Goal: Transaction & Acquisition: Obtain resource

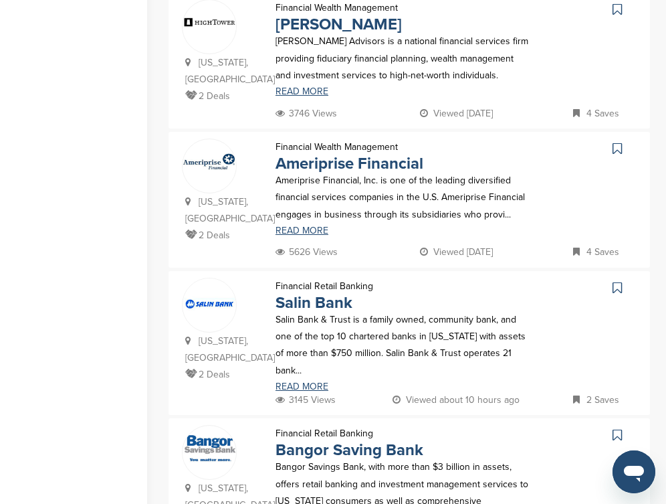
scroll to position [355, 0]
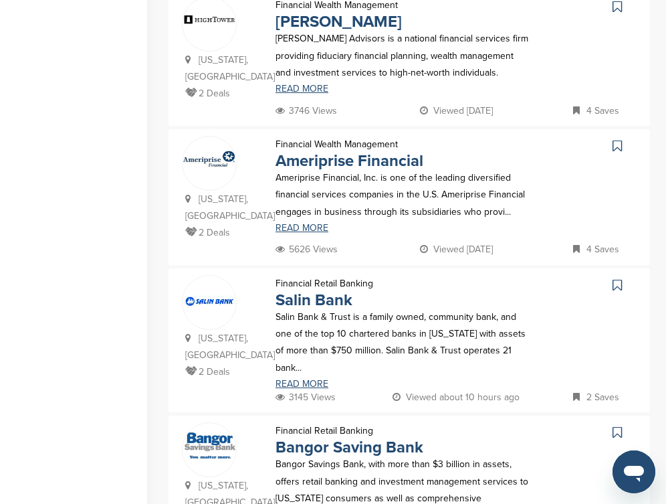
click at [615, 139] on icon at bounding box center [617, 145] width 9 height 13
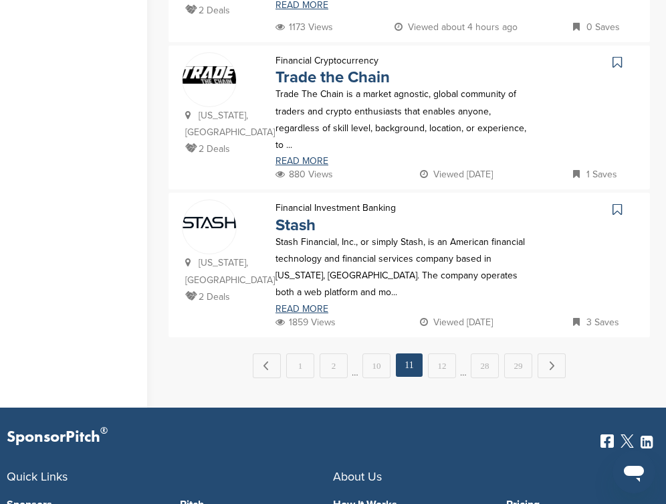
scroll to position [1479, 0]
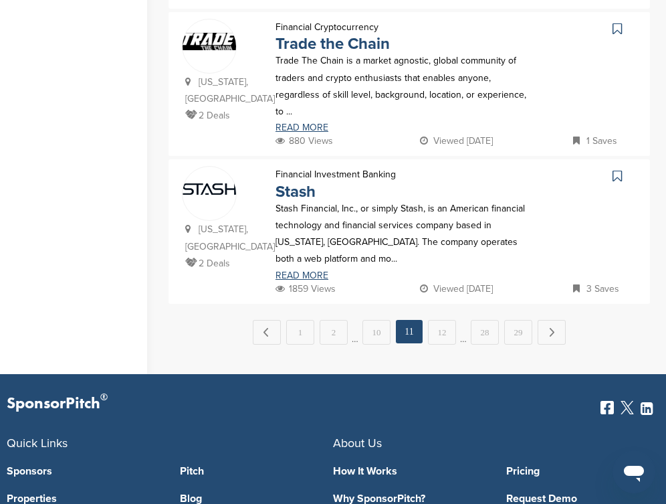
click at [621, 169] on icon at bounding box center [617, 175] width 9 height 13
click at [448, 320] on link "12" at bounding box center [442, 332] width 28 height 25
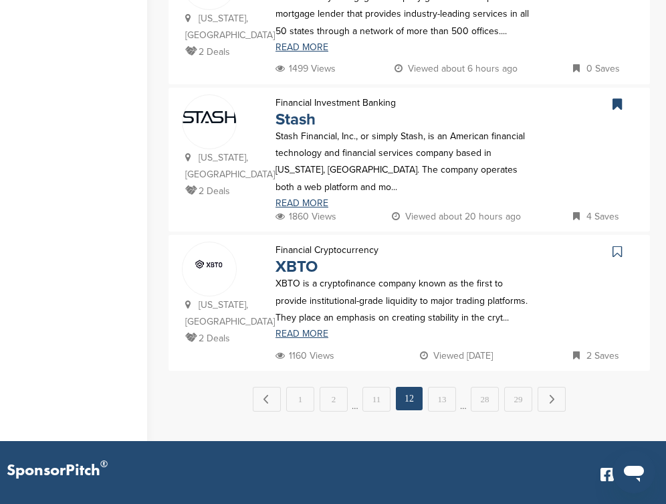
scroll to position [1419, 0]
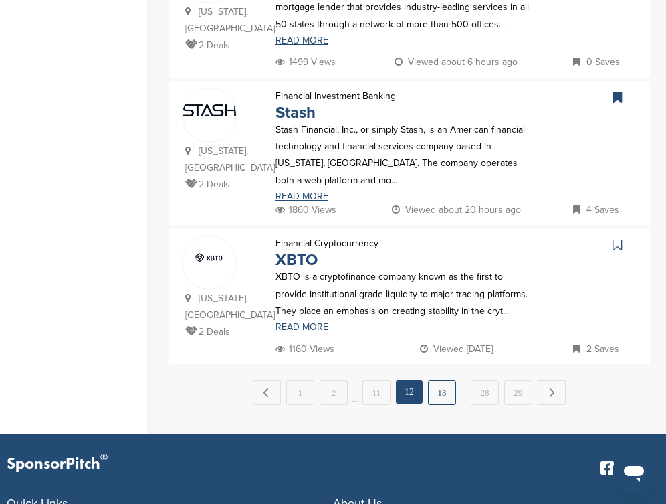
click at [438, 380] on link "13" at bounding box center [442, 392] width 28 height 25
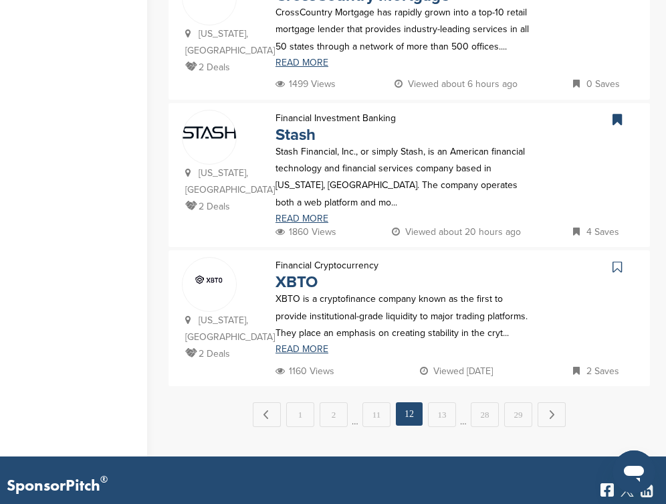
scroll to position [0, 0]
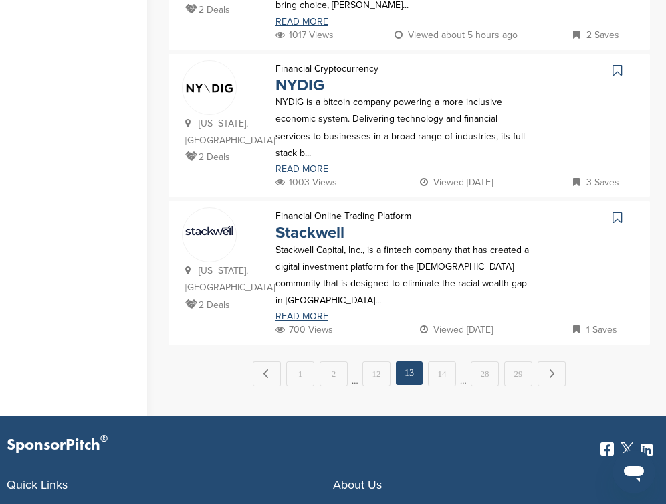
scroll to position [1472, 0]
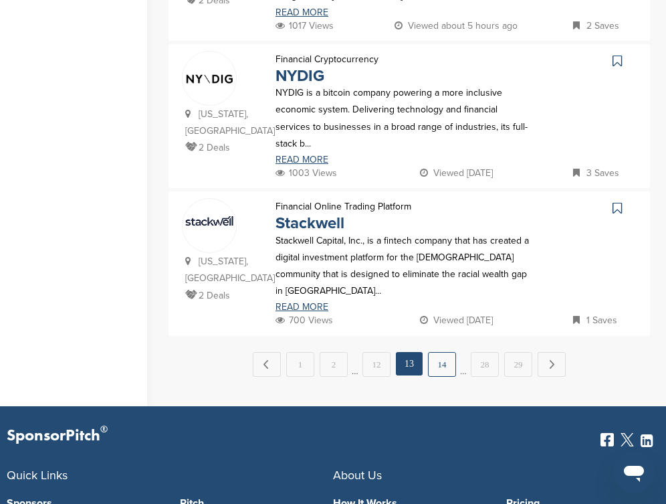
click at [440, 352] on link "14" at bounding box center [442, 364] width 28 height 25
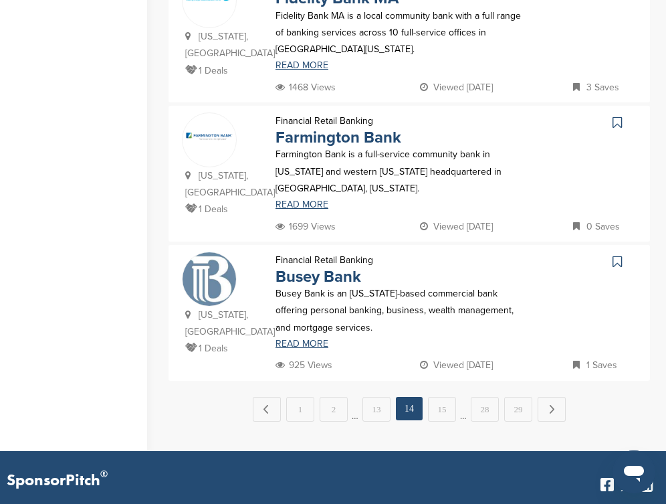
scroll to position [1419, 0]
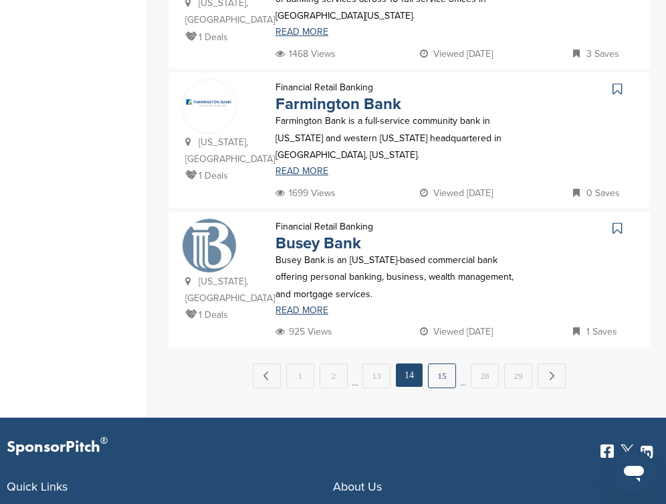
click at [440, 363] on link "15" at bounding box center [442, 375] width 28 height 25
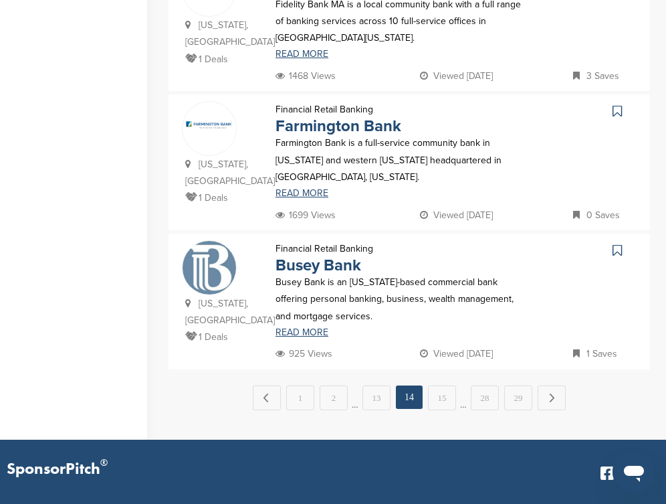
scroll to position [0, 0]
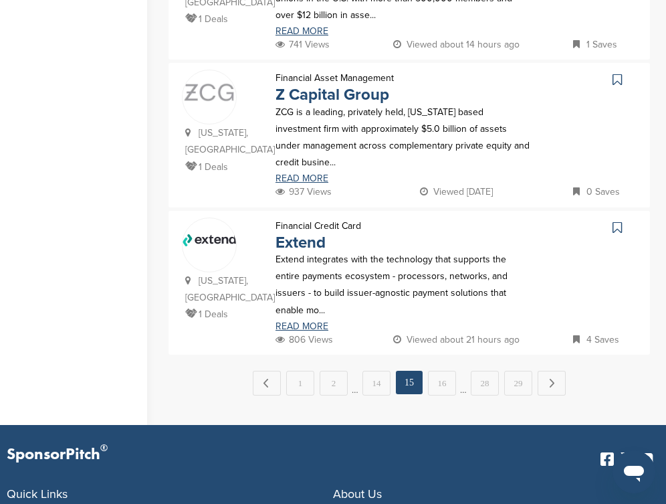
scroll to position [1445, 0]
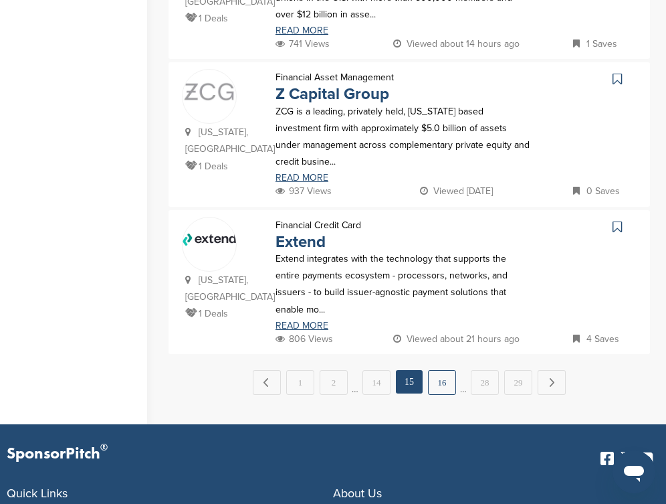
click at [446, 370] on link "16" at bounding box center [442, 382] width 28 height 25
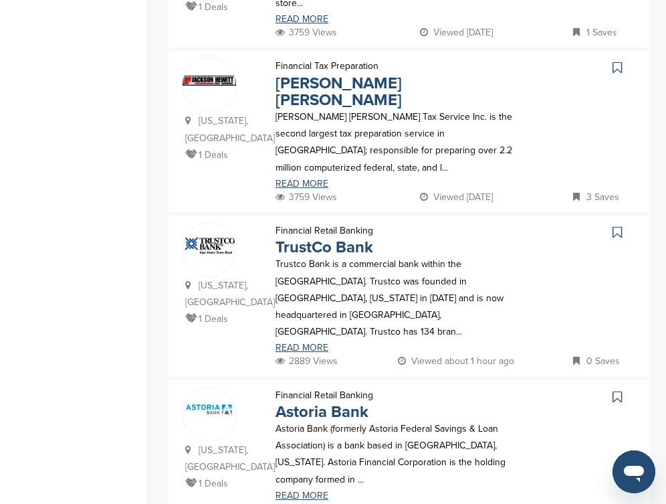
scroll to position [455, 0]
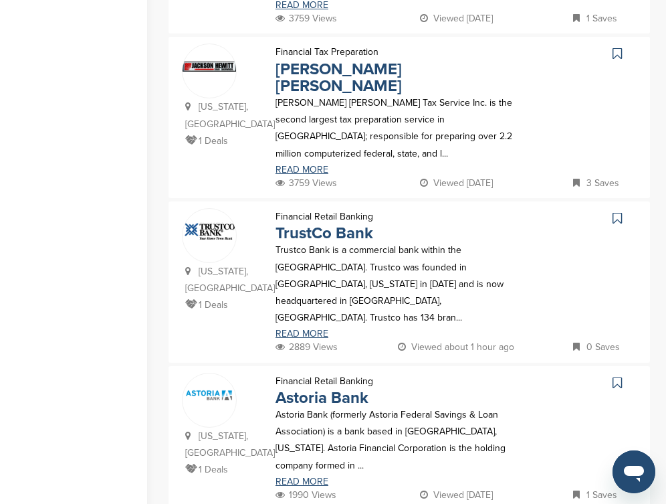
click at [621, 50] on icon at bounding box center [617, 53] width 9 height 13
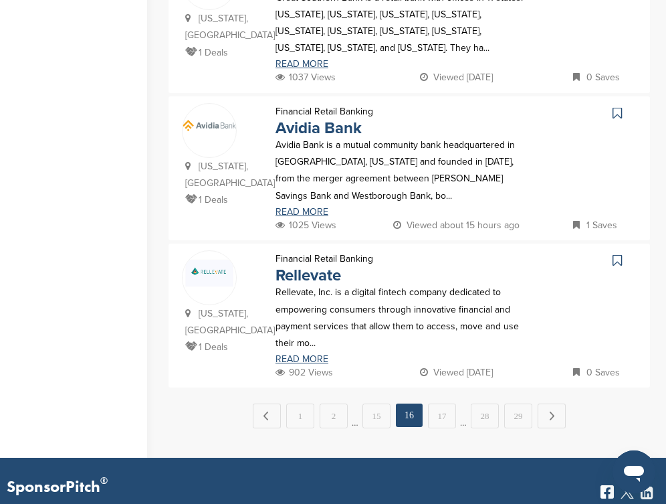
scroll to position [1472, 0]
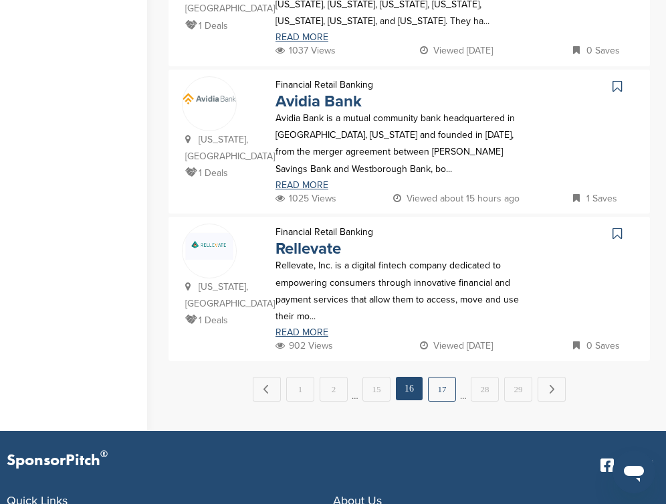
click at [447, 377] on link "17" at bounding box center [442, 389] width 28 height 25
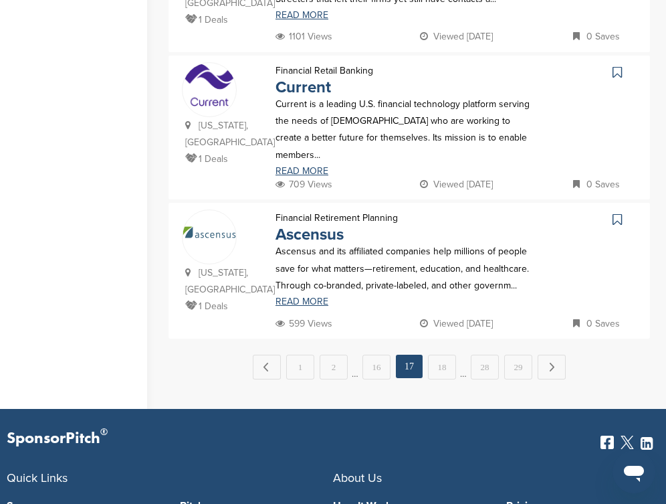
scroll to position [1445, 0]
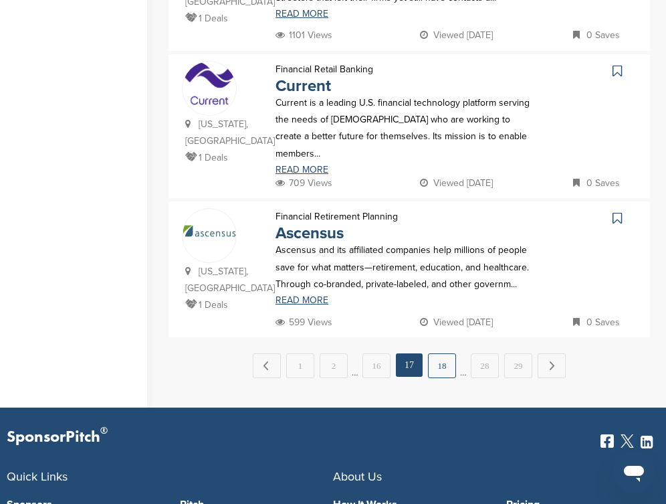
click at [451, 353] on link "18" at bounding box center [442, 365] width 28 height 25
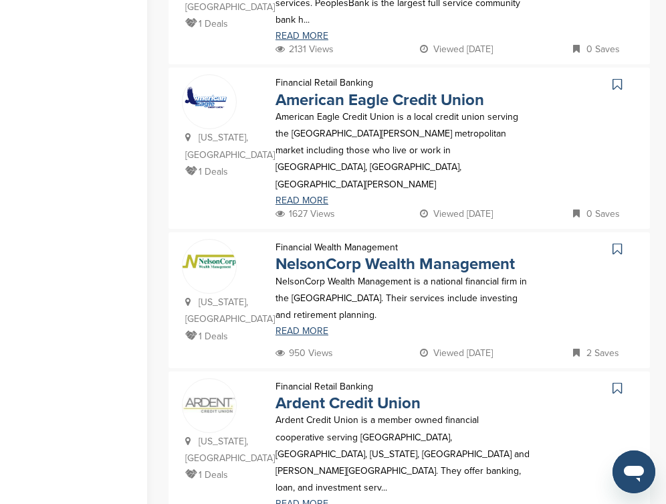
scroll to position [883, 0]
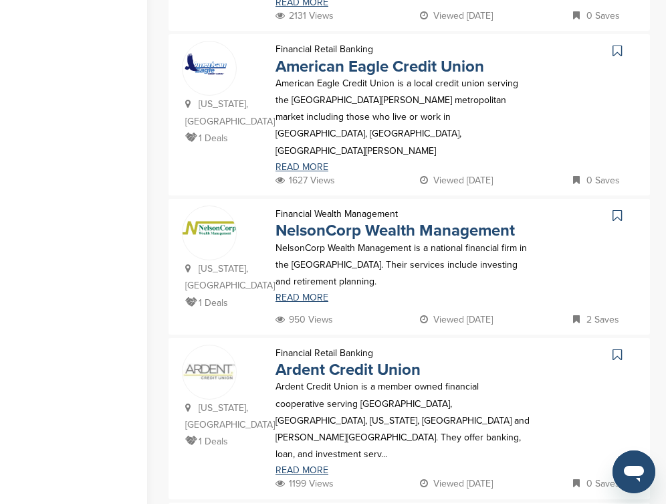
click at [618, 44] on icon at bounding box center [617, 50] width 9 height 13
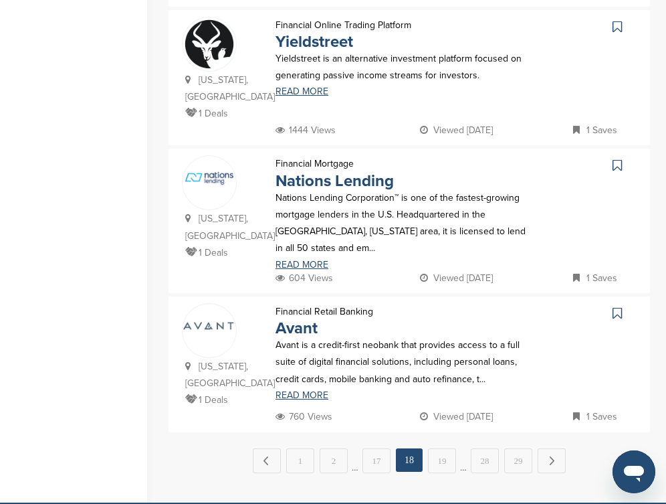
scroll to position [1392, 0]
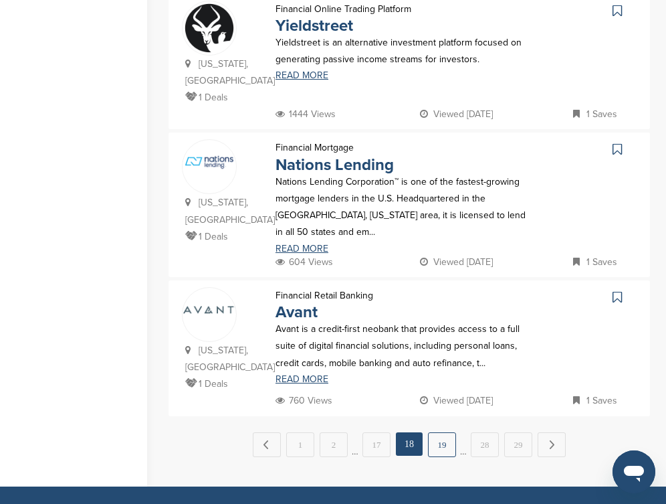
click at [448, 432] on link "19" at bounding box center [442, 444] width 28 height 25
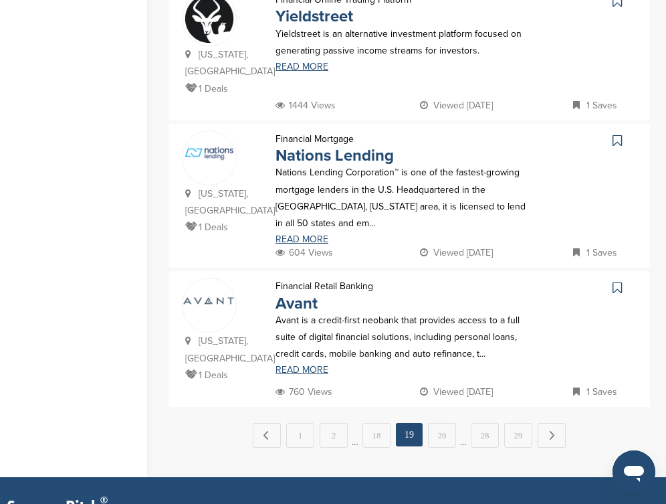
scroll to position [1419, 0]
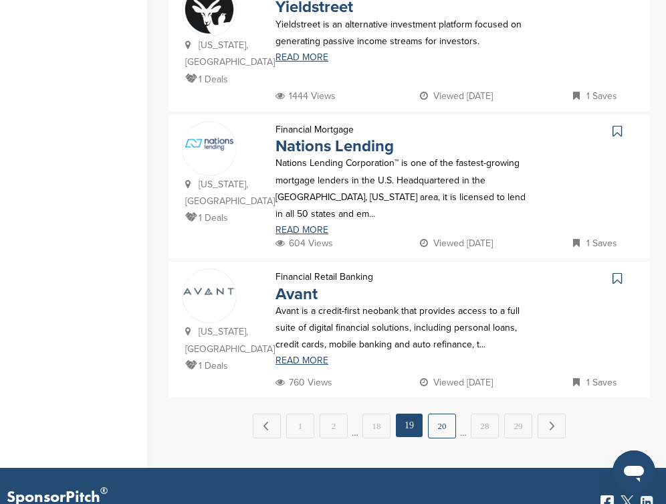
click at [442, 414] on link "20" at bounding box center [442, 426] width 28 height 25
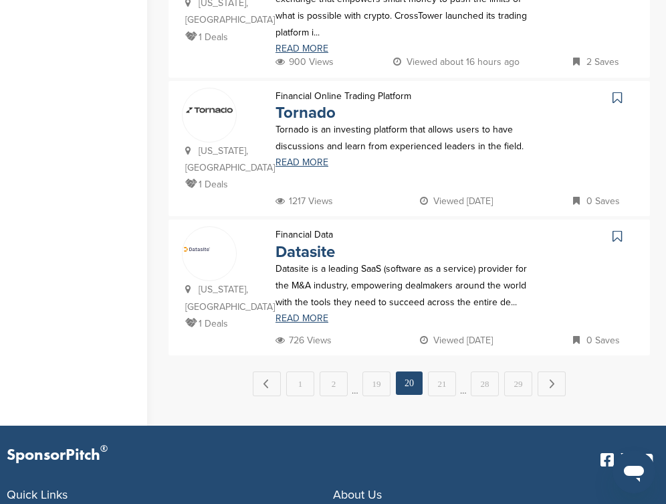
scroll to position [1472, 0]
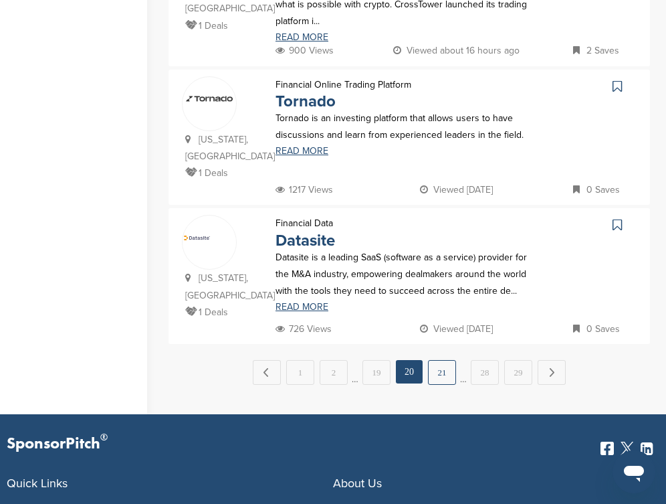
click at [442, 360] on link "21" at bounding box center [442, 372] width 28 height 25
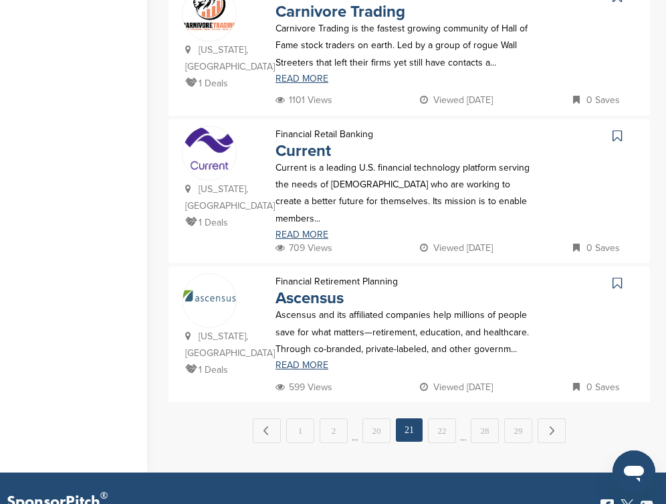
scroll to position [1392, 0]
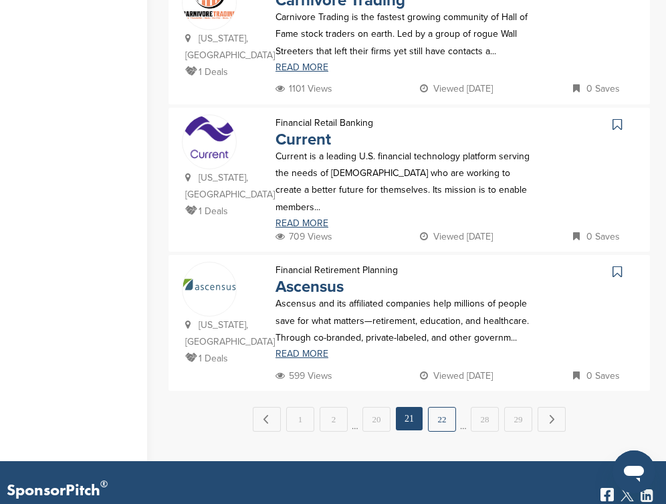
click at [445, 407] on link "22" at bounding box center [442, 419] width 28 height 25
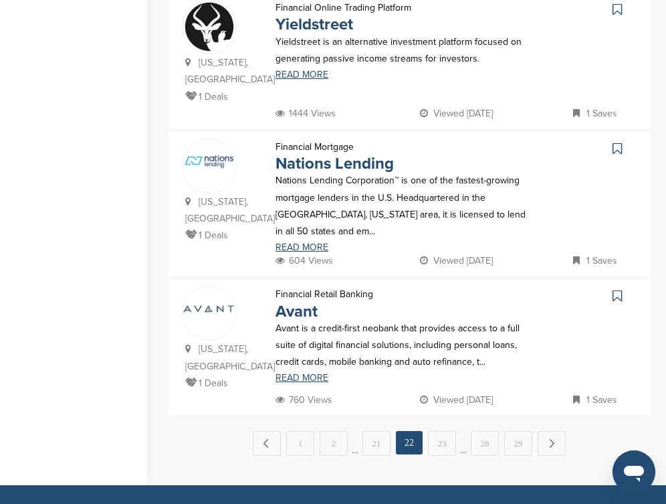
scroll to position [1419, 0]
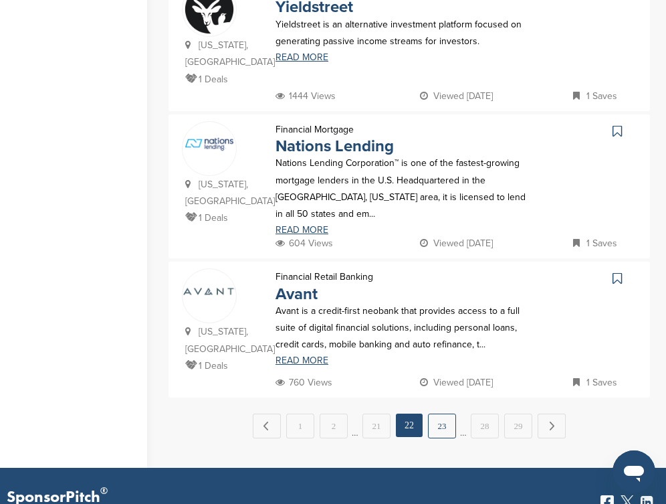
click at [447, 414] on link "23" at bounding box center [442, 426] width 28 height 25
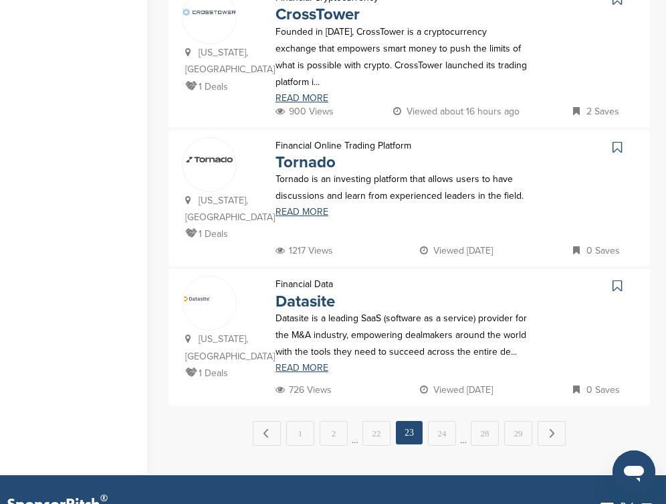
scroll to position [1445, 0]
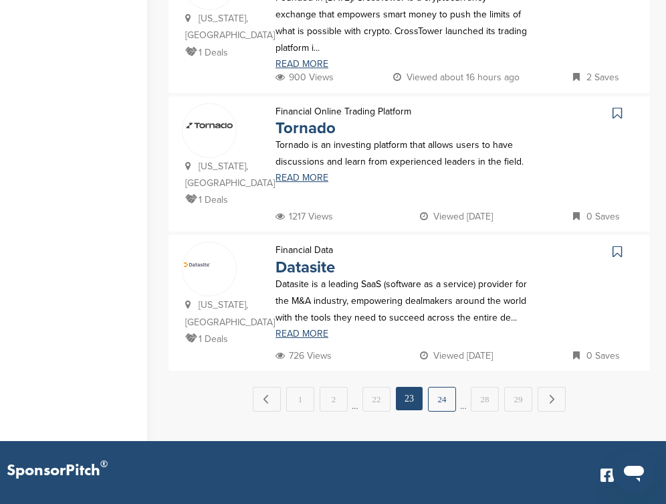
click at [444, 387] on link "24" at bounding box center [442, 399] width 28 height 25
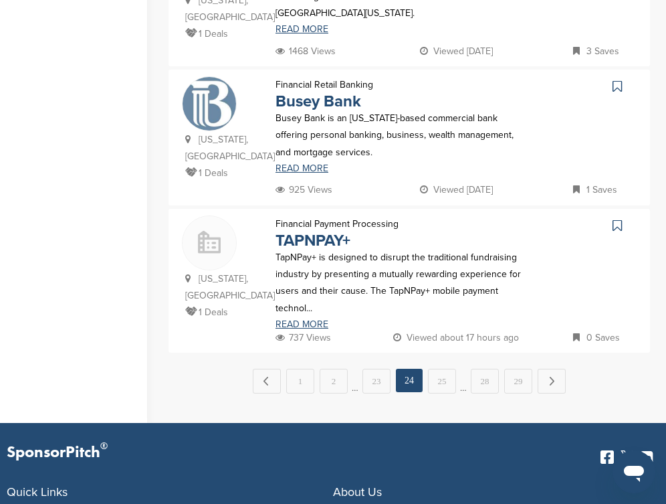
scroll to position [1419, 0]
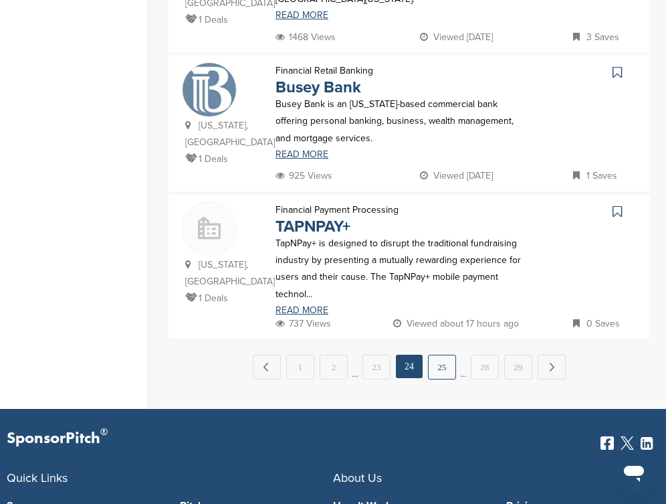
click at [442, 355] on link "25" at bounding box center [442, 367] width 28 height 25
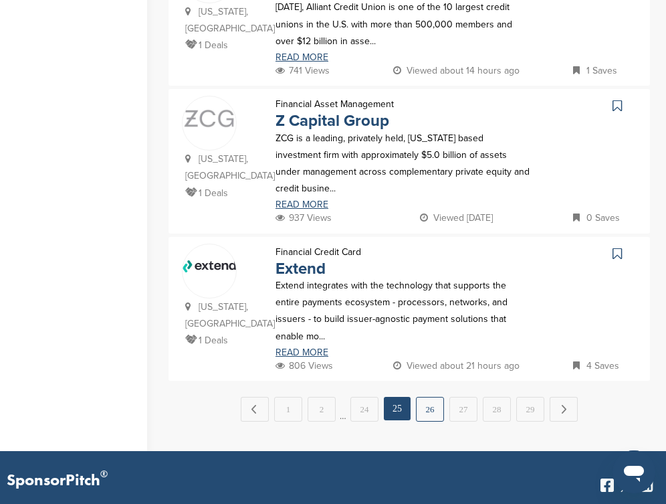
click at [440, 397] on link "26" at bounding box center [430, 409] width 28 height 25
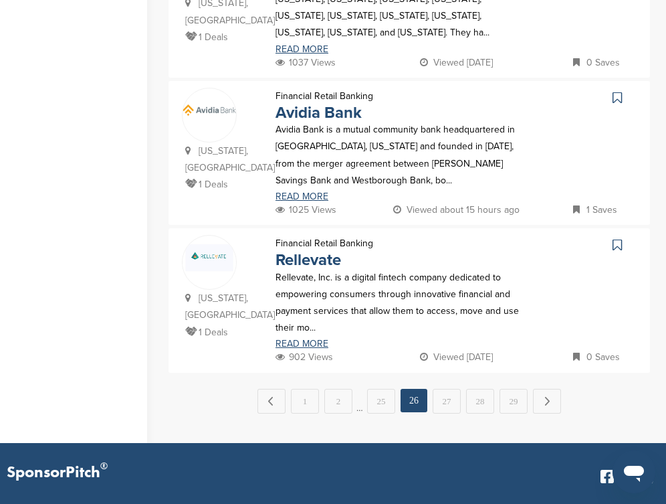
scroll to position [1445, 0]
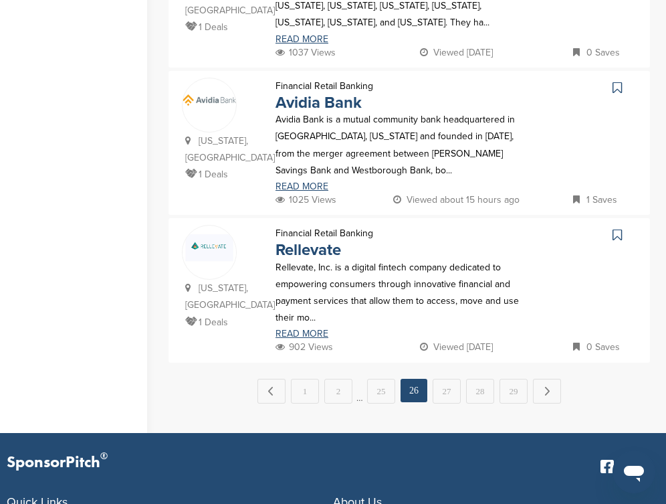
click at [440, 379] on link "27" at bounding box center [447, 391] width 28 height 25
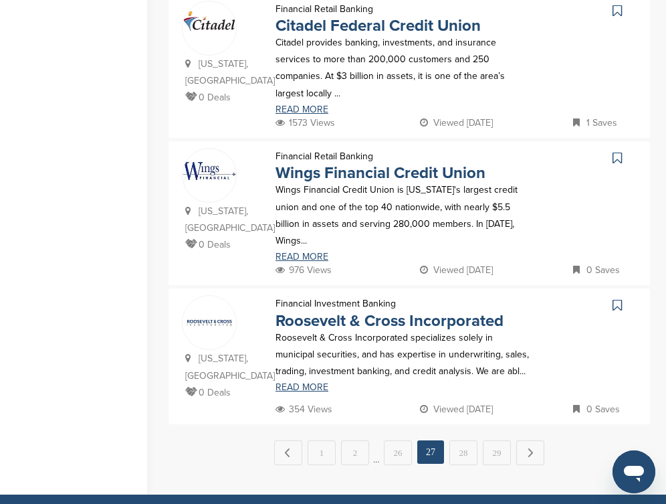
scroll to position [1419, 0]
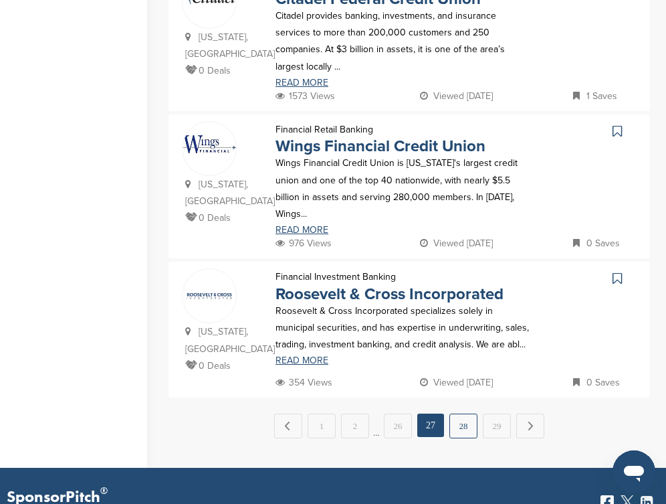
click at [455, 414] on link "28" at bounding box center [464, 426] width 28 height 25
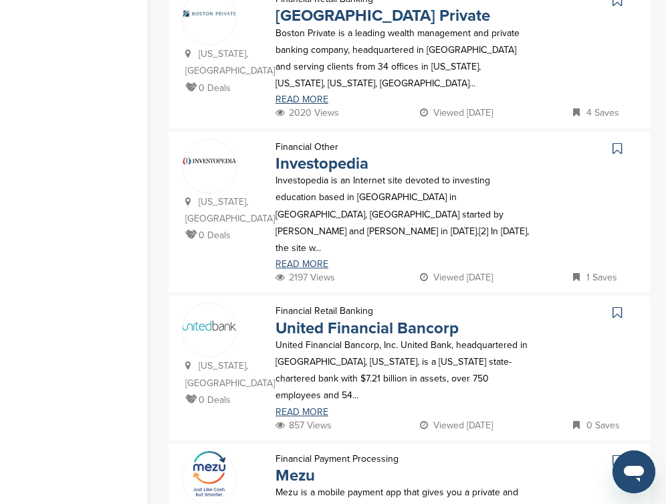
scroll to position [830, 0]
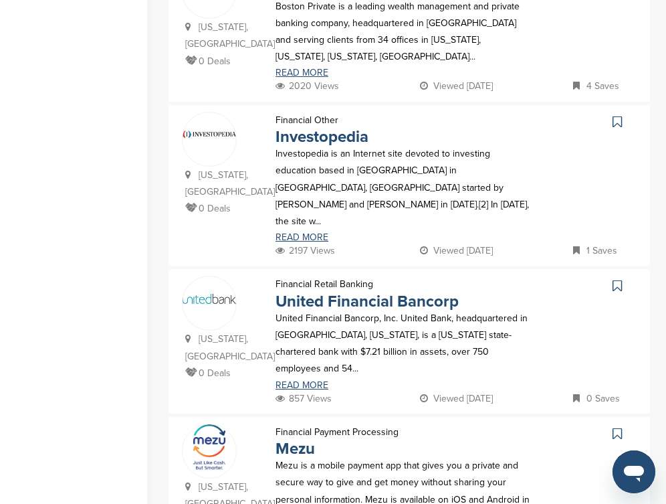
click at [618, 115] on icon at bounding box center [617, 121] width 9 height 13
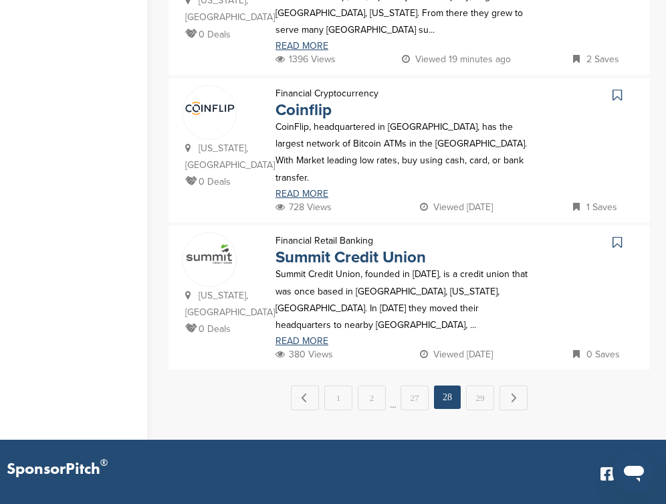
scroll to position [1499, 0]
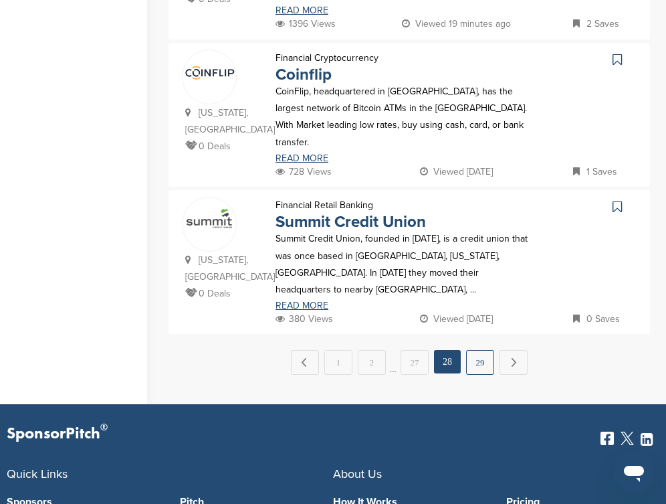
click at [486, 350] on link "29" at bounding box center [480, 362] width 28 height 25
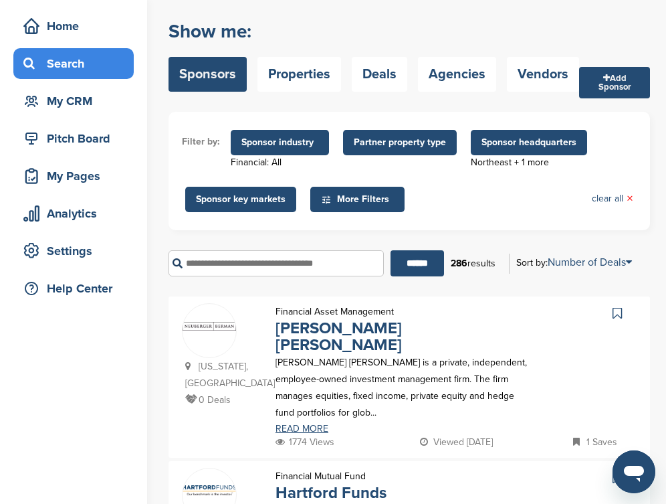
scroll to position [0, 0]
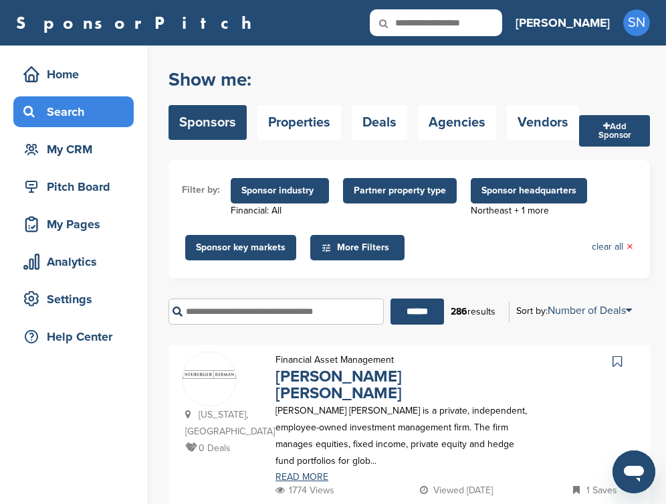
click at [293, 199] on span "Sponsor industry" at bounding box center [280, 190] width 98 height 25
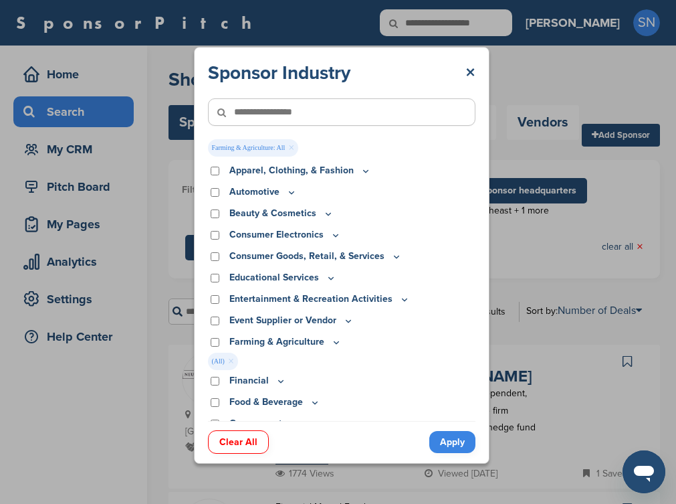
click at [434, 447] on link "Apply" at bounding box center [453, 442] width 46 height 22
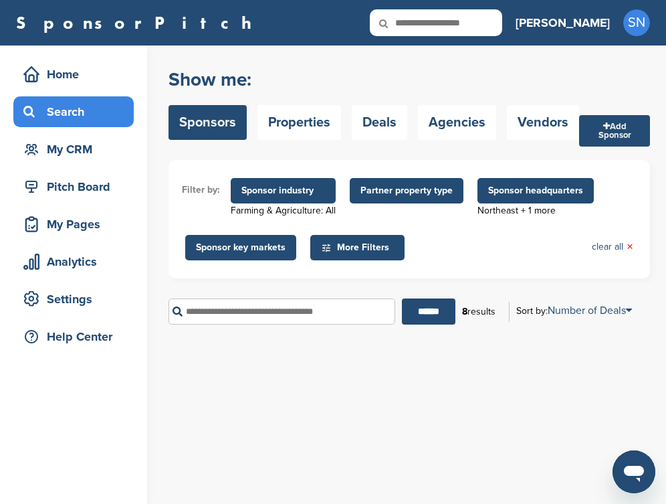
click at [500, 195] on span "Sponsor headquarters" at bounding box center [535, 190] width 95 height 15
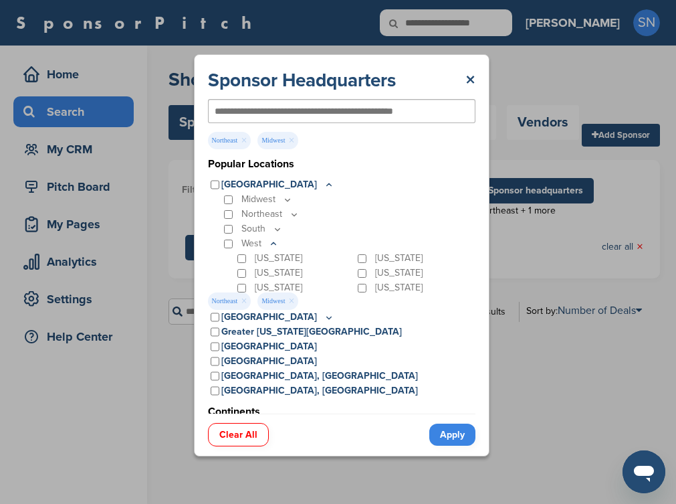
click at [241, 436] on link "Clear All" at bounding box center [238, 434] width 61 height 23
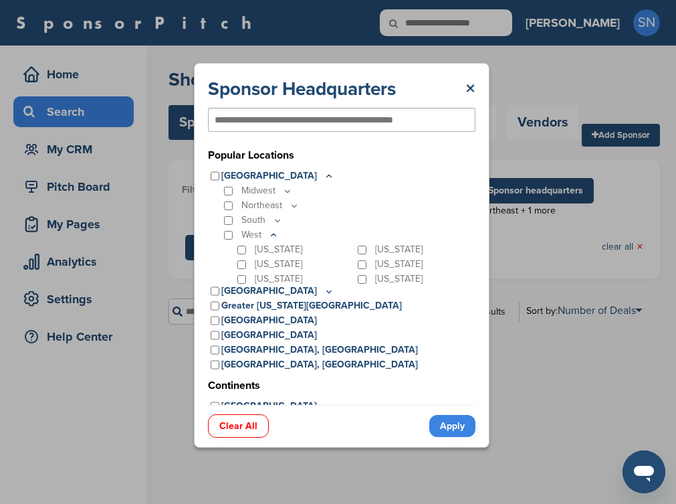
click at [450, 423] on link "Apply" at bounding box center [453, 426] width 46 height 22
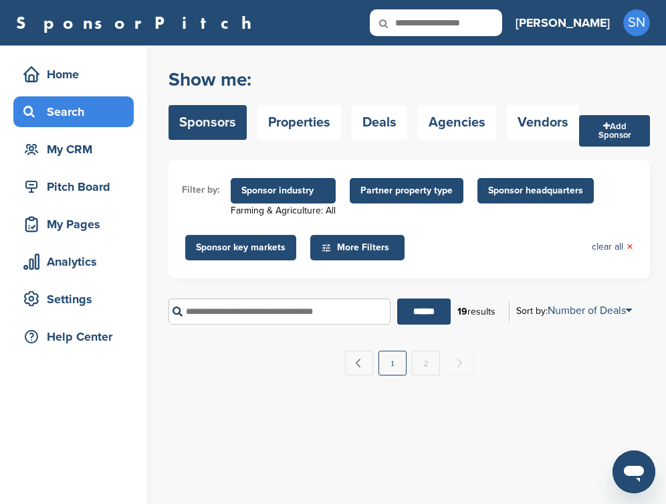
click at [393, 372] on link "1" at bounding box center [393, 363] width 28 height 25
